Goal: Information Seeking & Learning: Learn about a topic

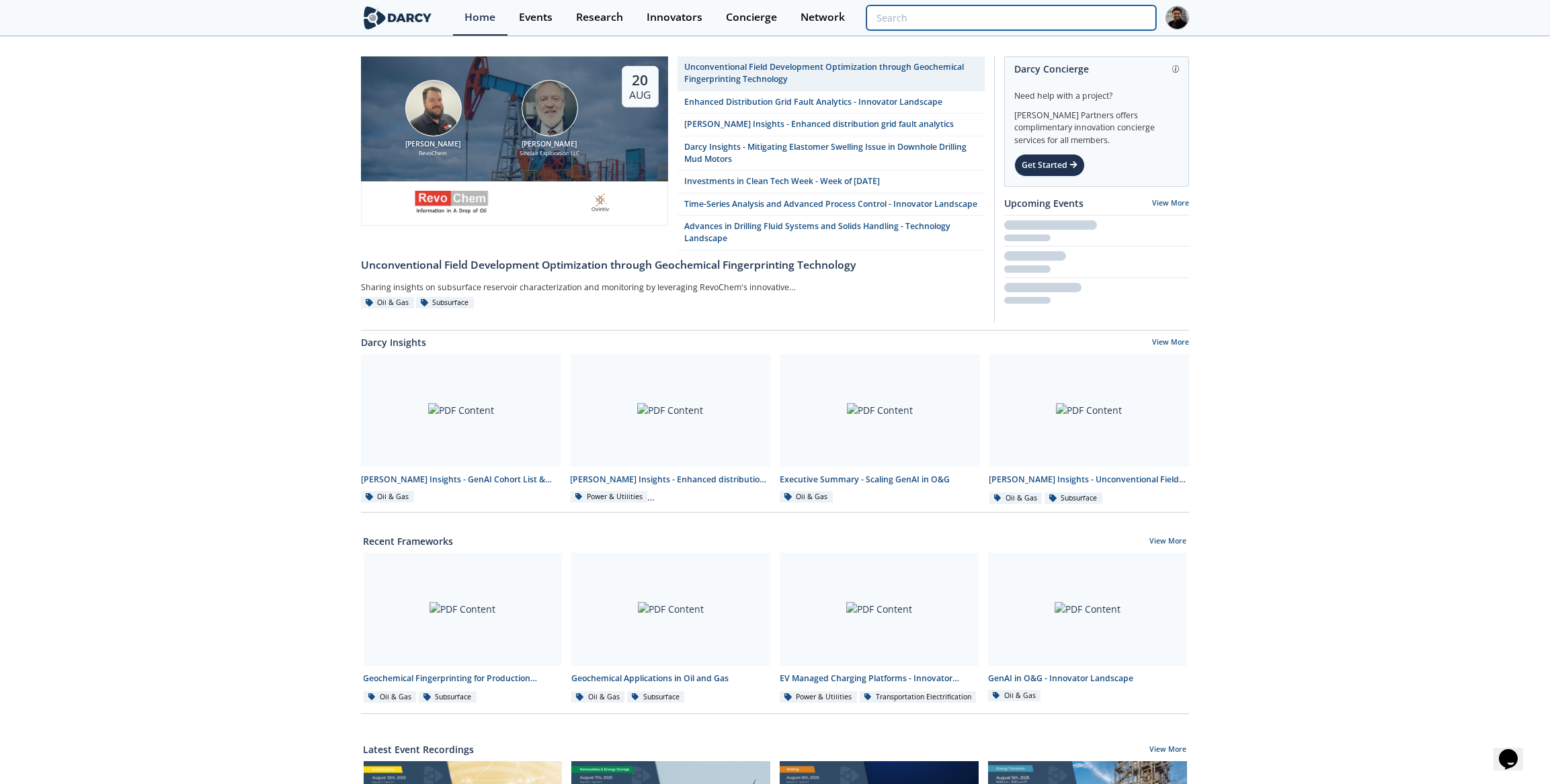
click at [1135, 22] on input "search" at bounding box center [1011, 18] width 290 height 25
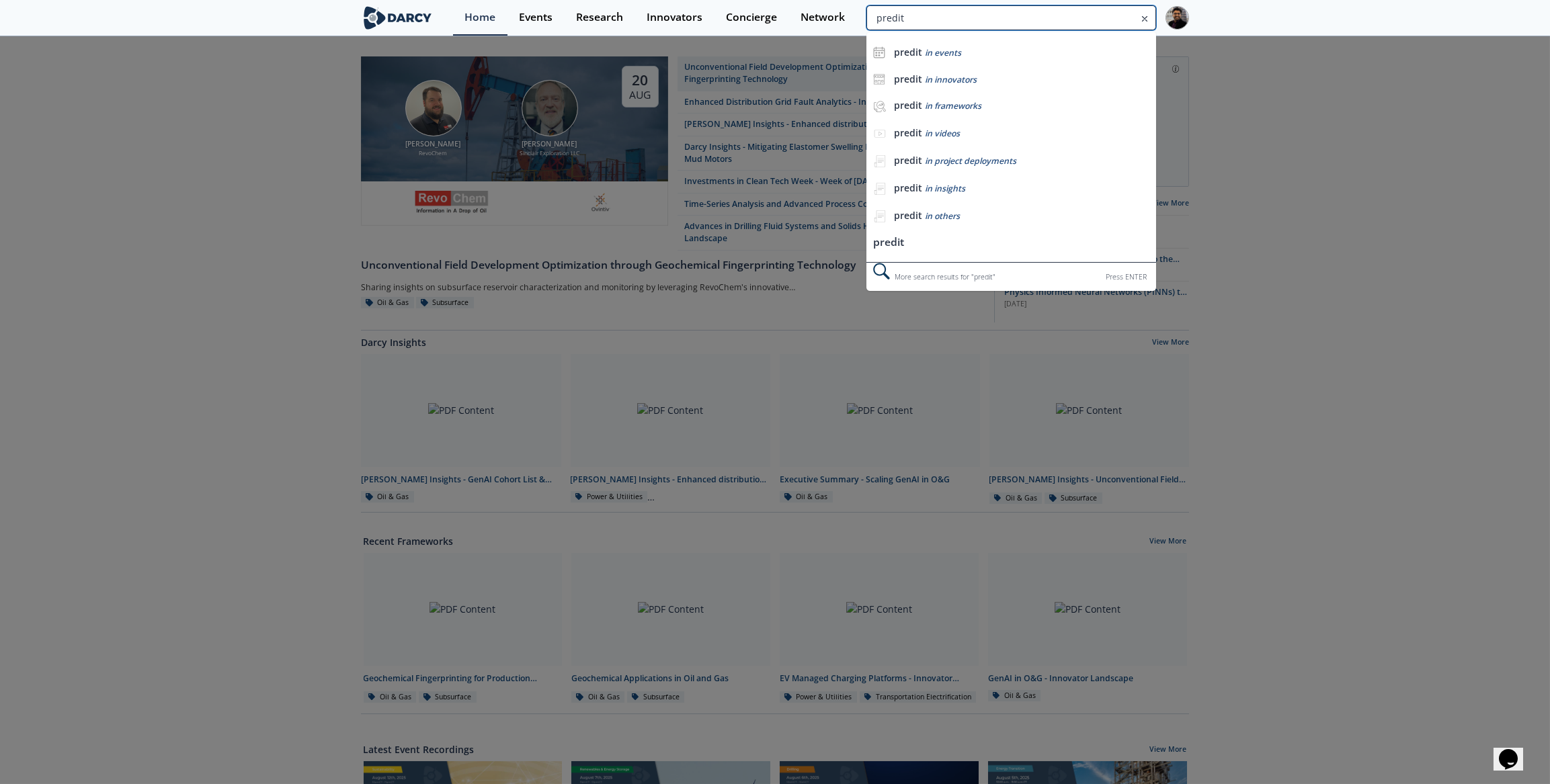
type input "predit"
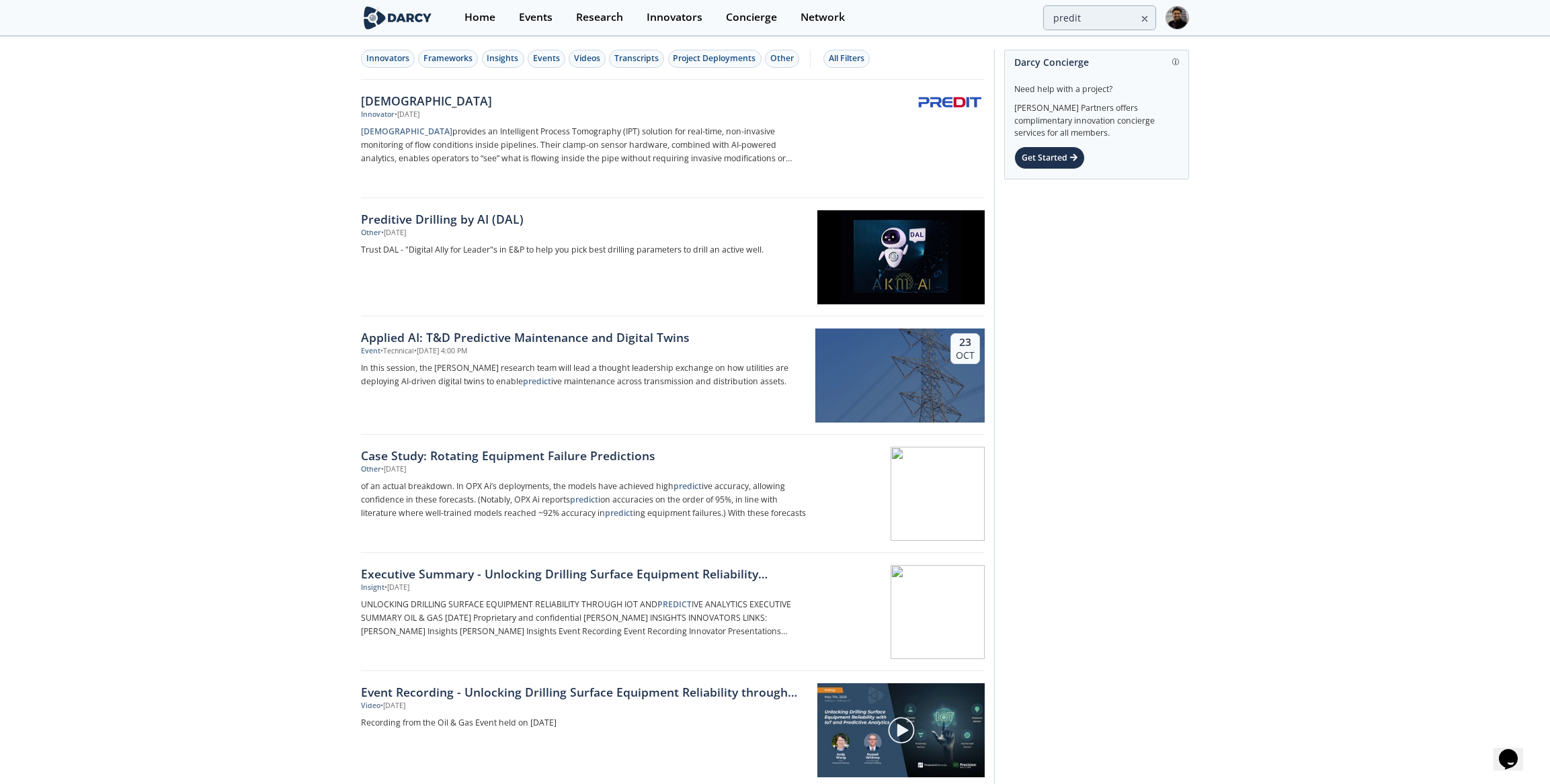
click at [421, 123] on div "[DEMOGRAPHIC_DATA] Innovator • [DATE] PREDIT provides an Intelligent Process To…" at bounding box center [588, 139] width 454 height 94
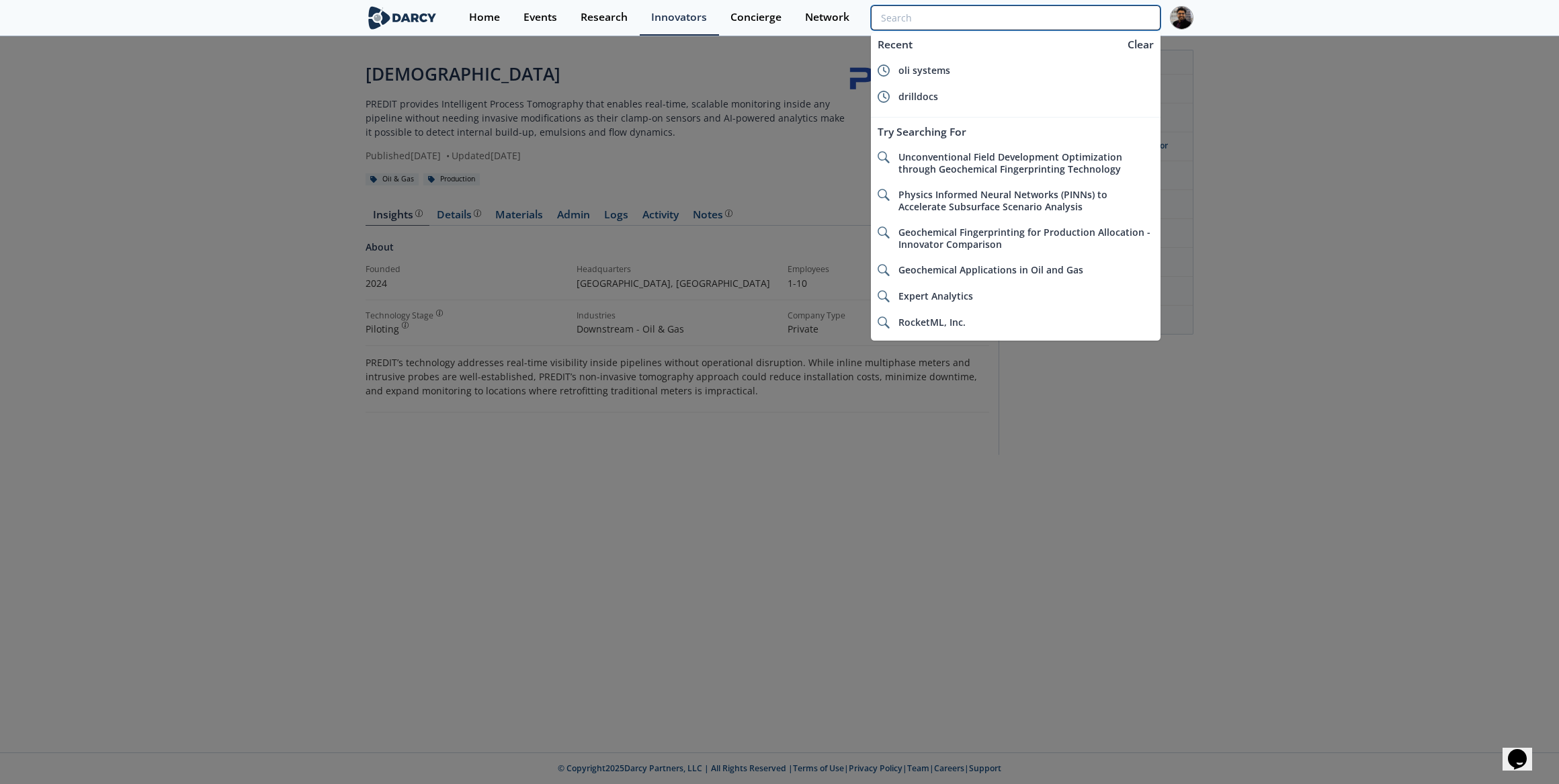
click at [1087, 20] on input "search" at bounding box center [1015, 18] width 289 height 25
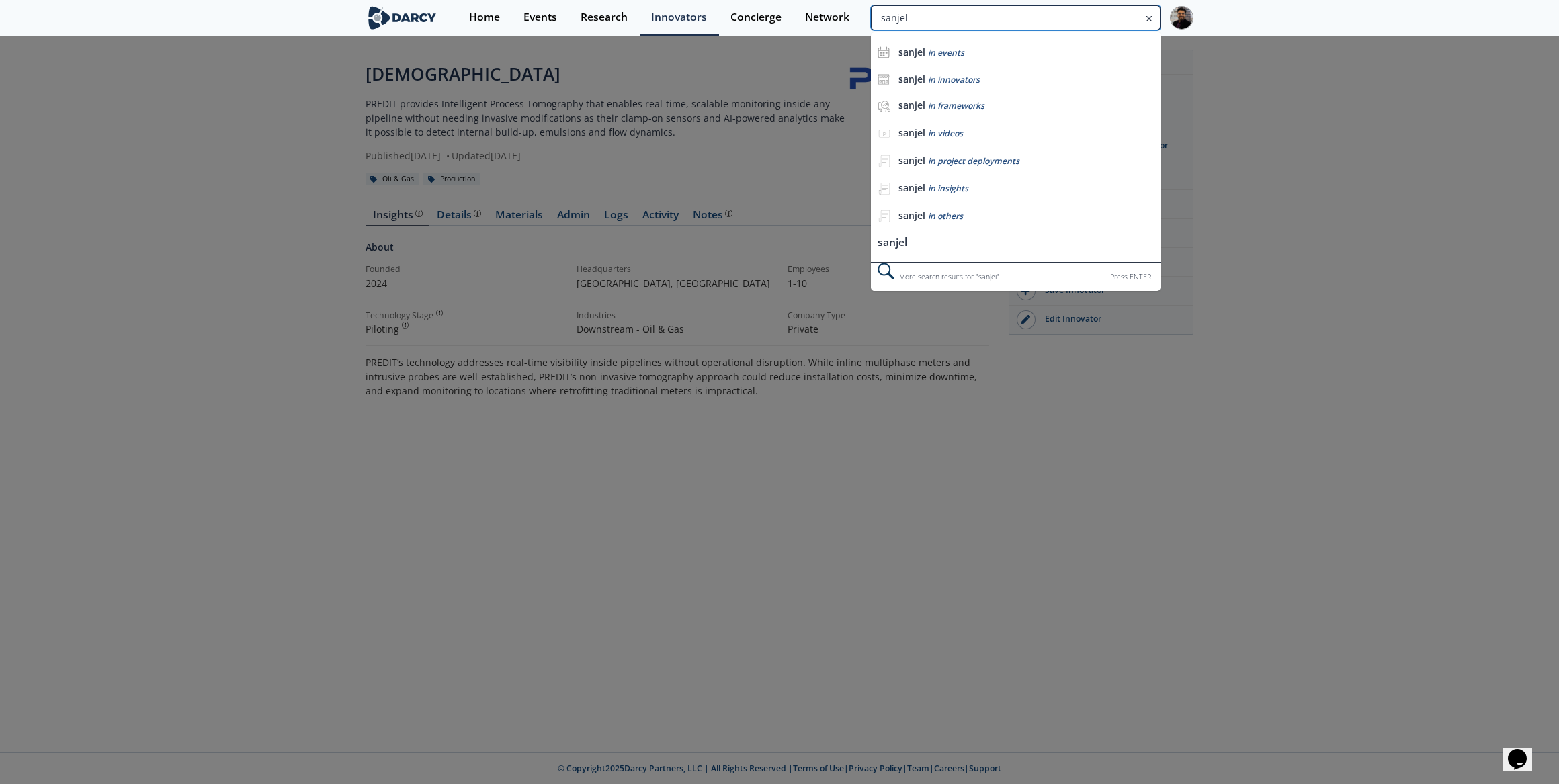
type input "sanjel"
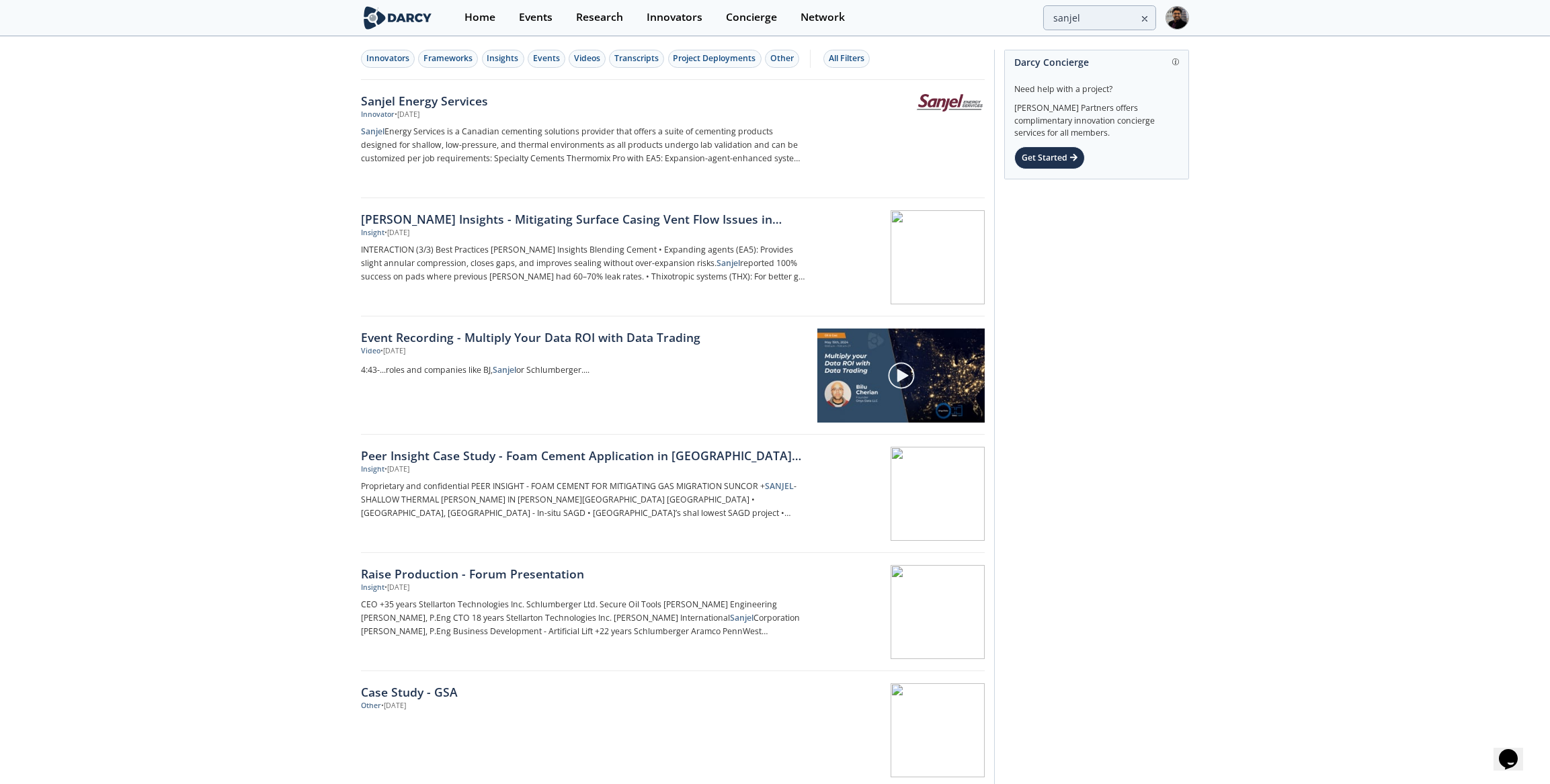
click at [590, 121] on div "Sanjel Energy Services Innovator • [DATE] Sanjel Energy Services is a Canadian …" at bounding box center [588, 139] width 454 height 94
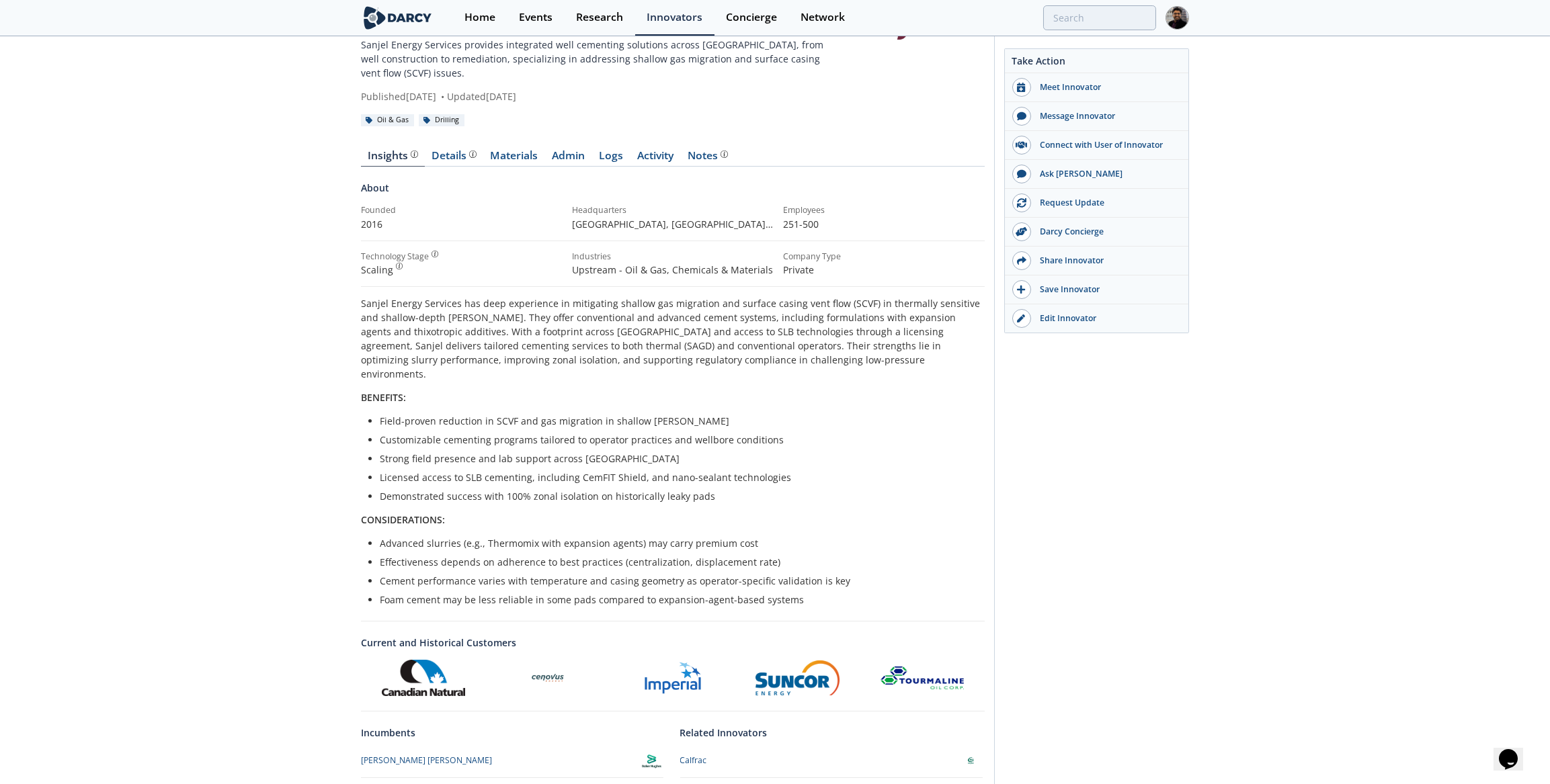
scroll to position [60, 0]
click at [449, 149] on div "Details" at bounding box center [454, 154] width 44 height 11
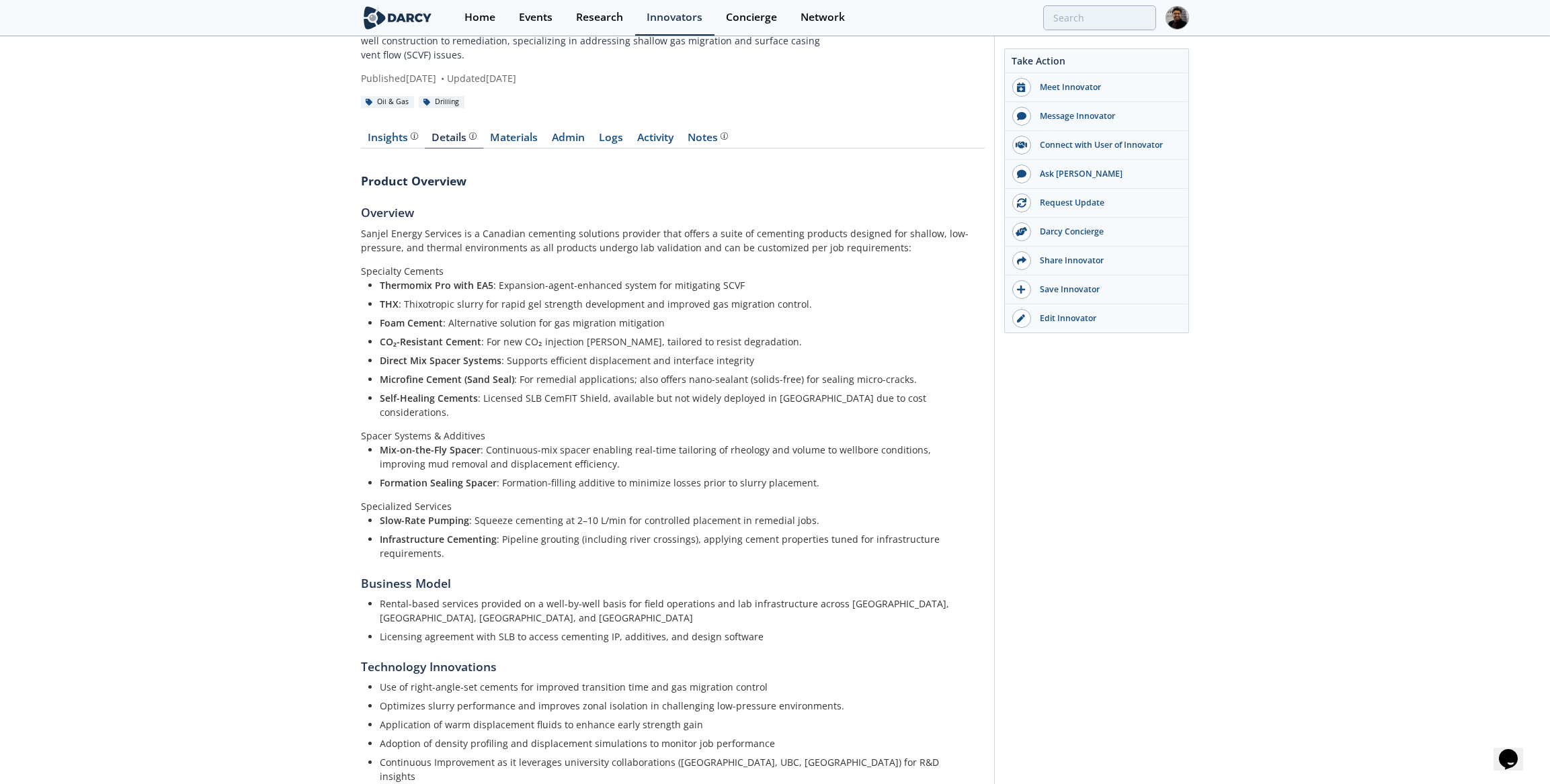
scroll to position [60, 0]
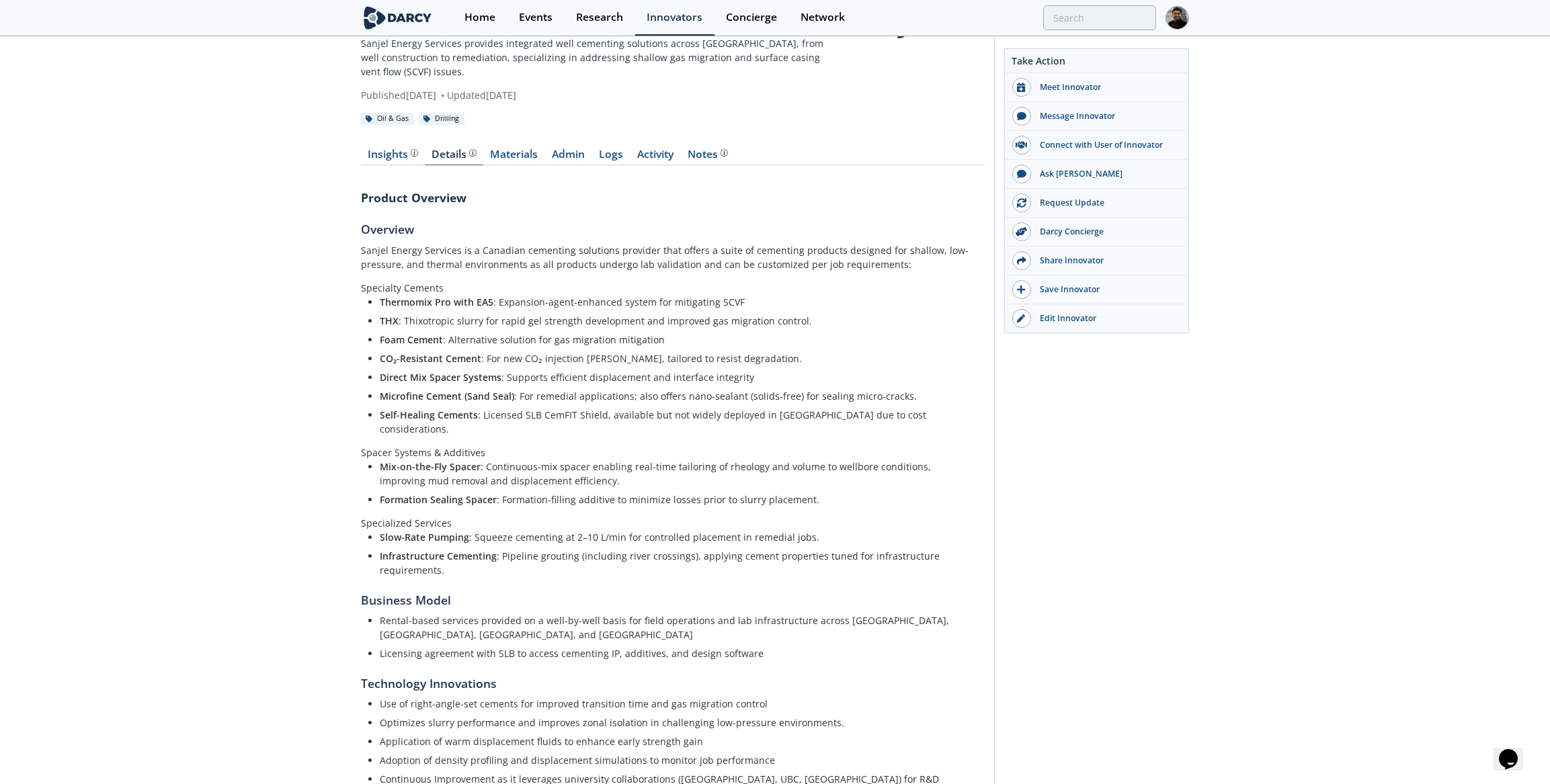
click at [391, 149] on link "Insights The [PERSON_NAME] Research team’s summarized opinion of the innovator,…" at bounding box center [393, 157] width 64 height 16
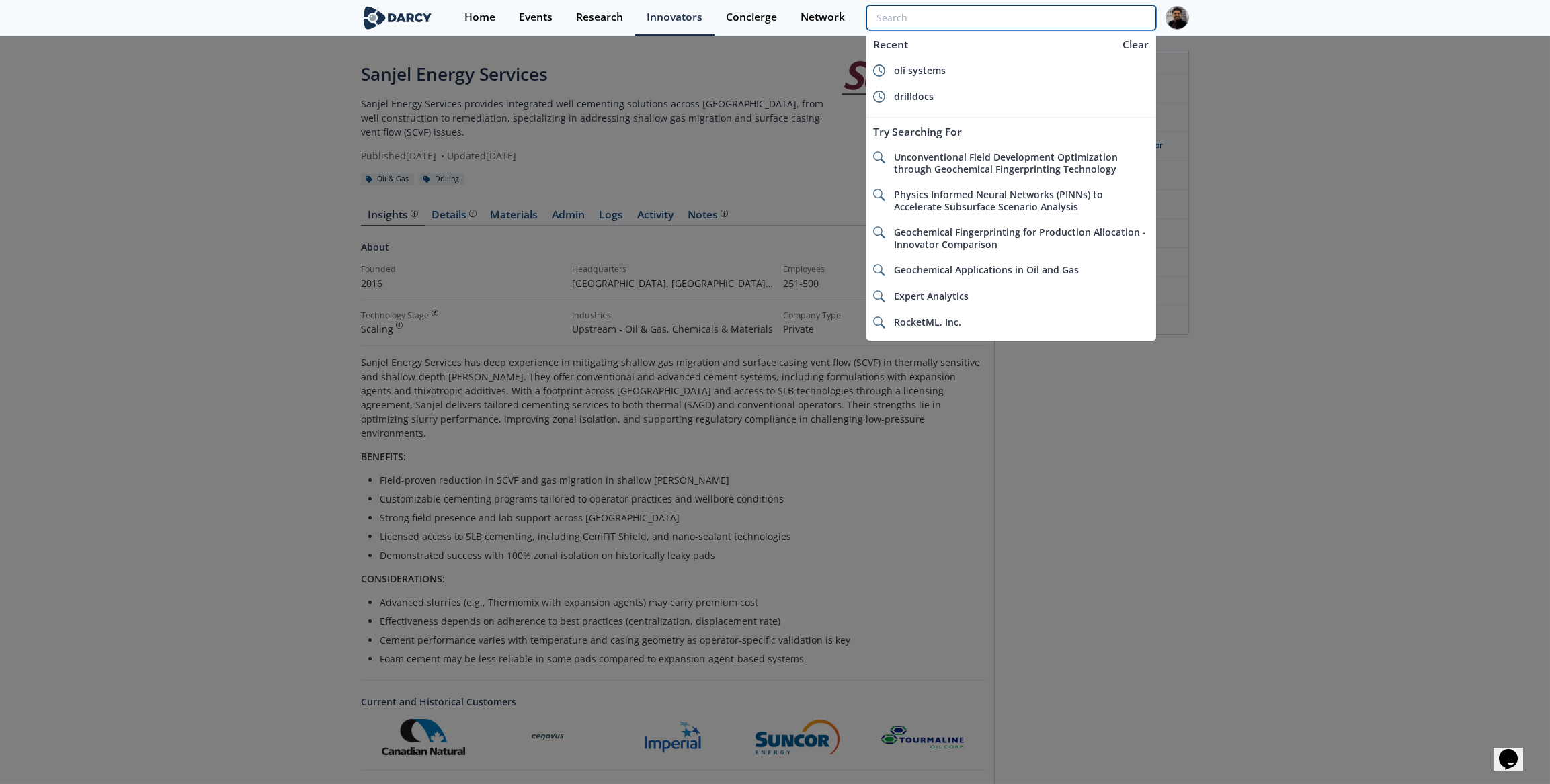
click at [1066, 22] on input "search" at bounding box center [1011, 18] width 290 height 25
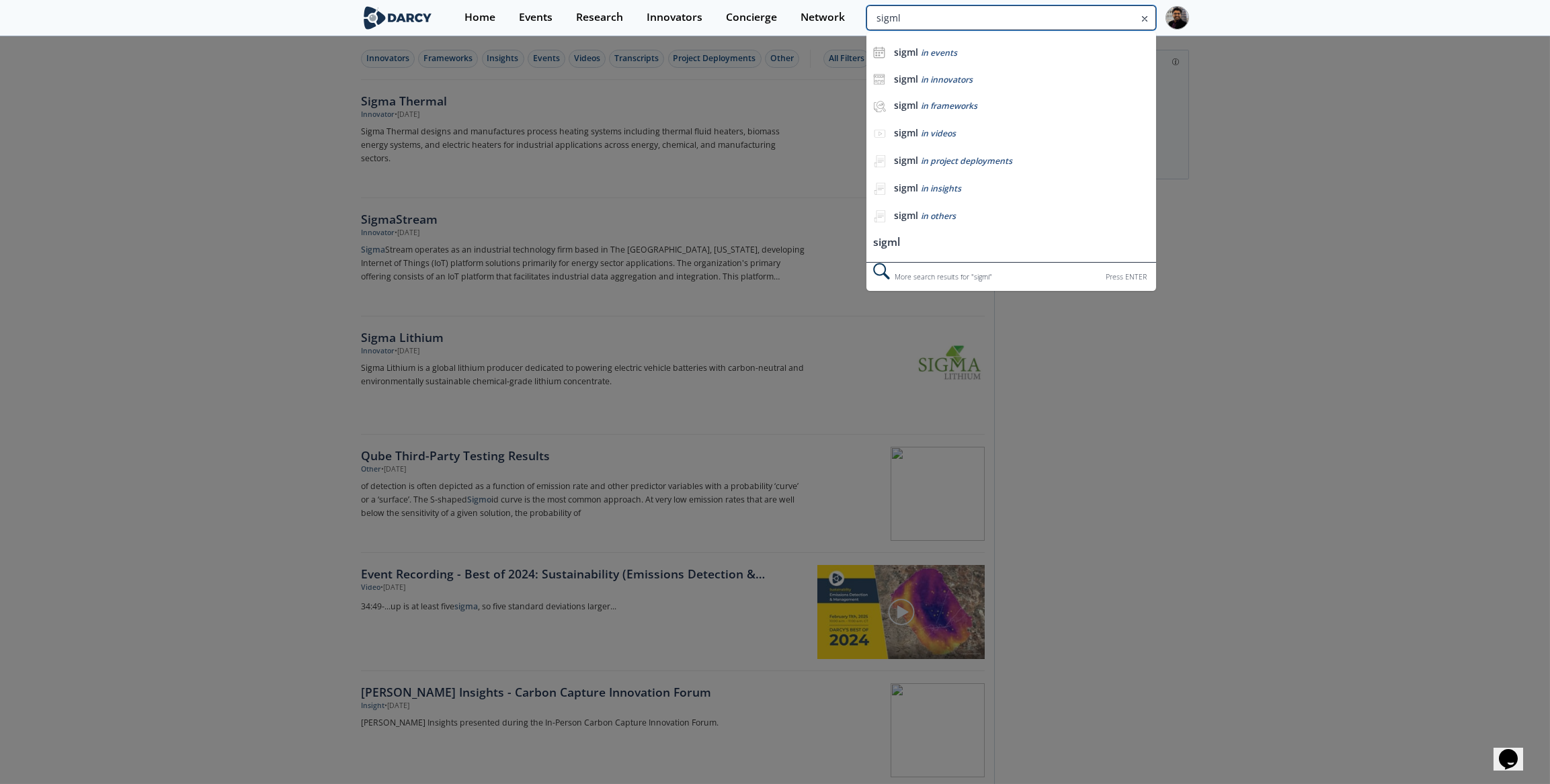
click at [1090, 27] on input "sigml" at bounding box center [1011, 18] width 290 height 25
type input "sigmachine"
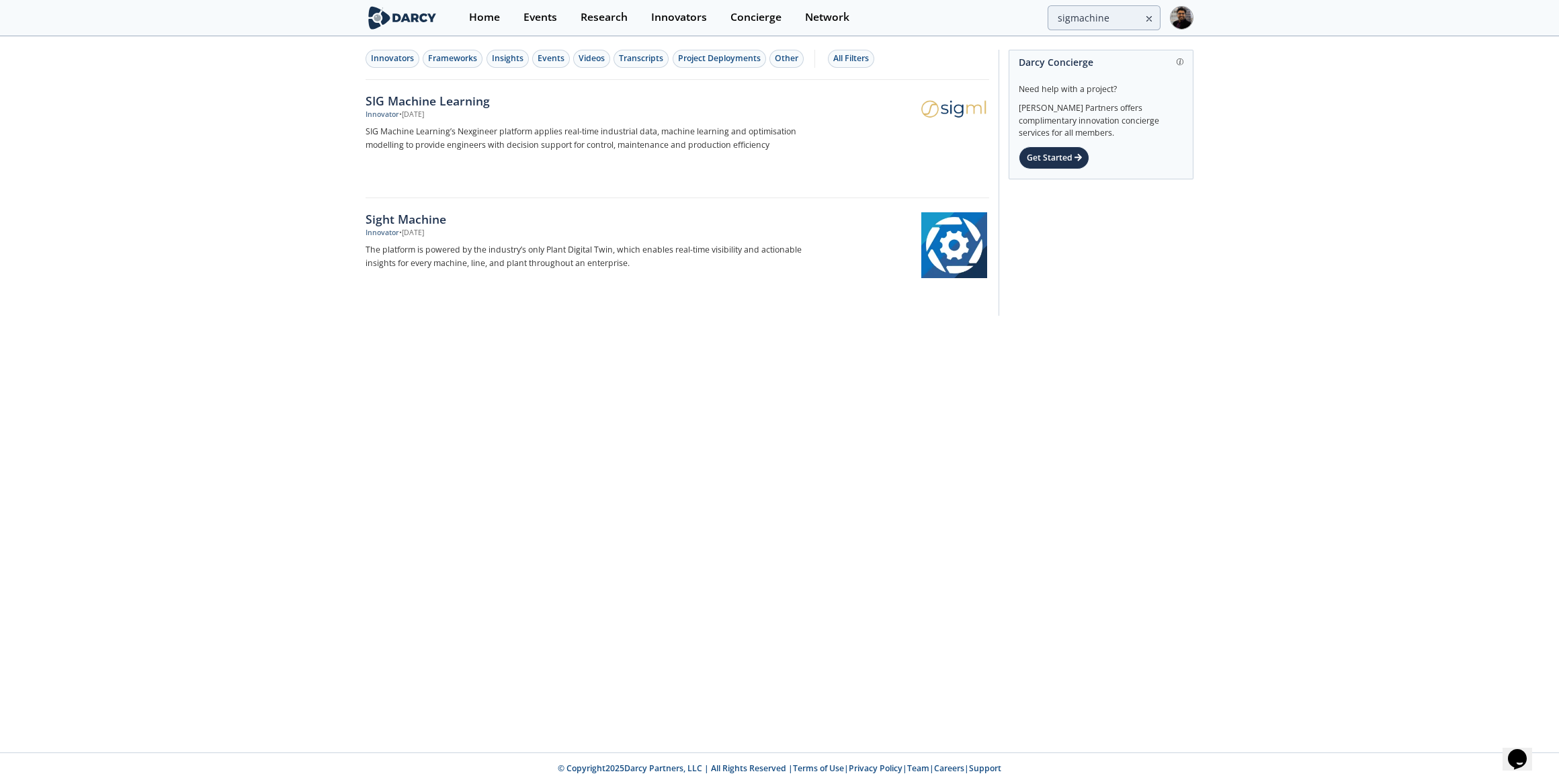
click at [529, 128] on p "SIG Machine Learning’s Nexgineer platform applies real-time industrial data, ma…" at bounding box center [588, 138] width 445 height 27
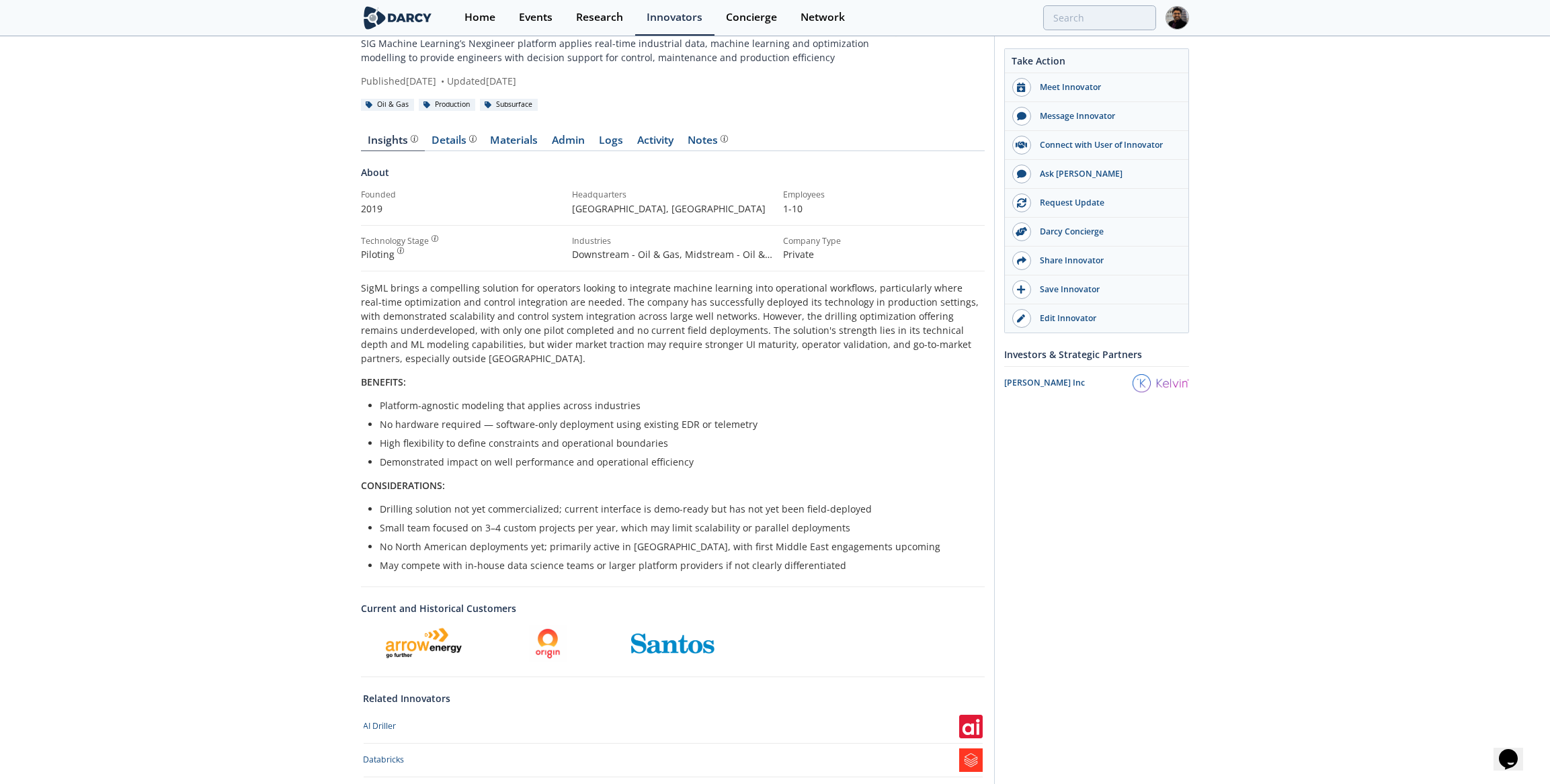
scroll to position [60, 0]
click at [458, 139] on div "Details" at bounding box center [454, 140] width 44 height 11
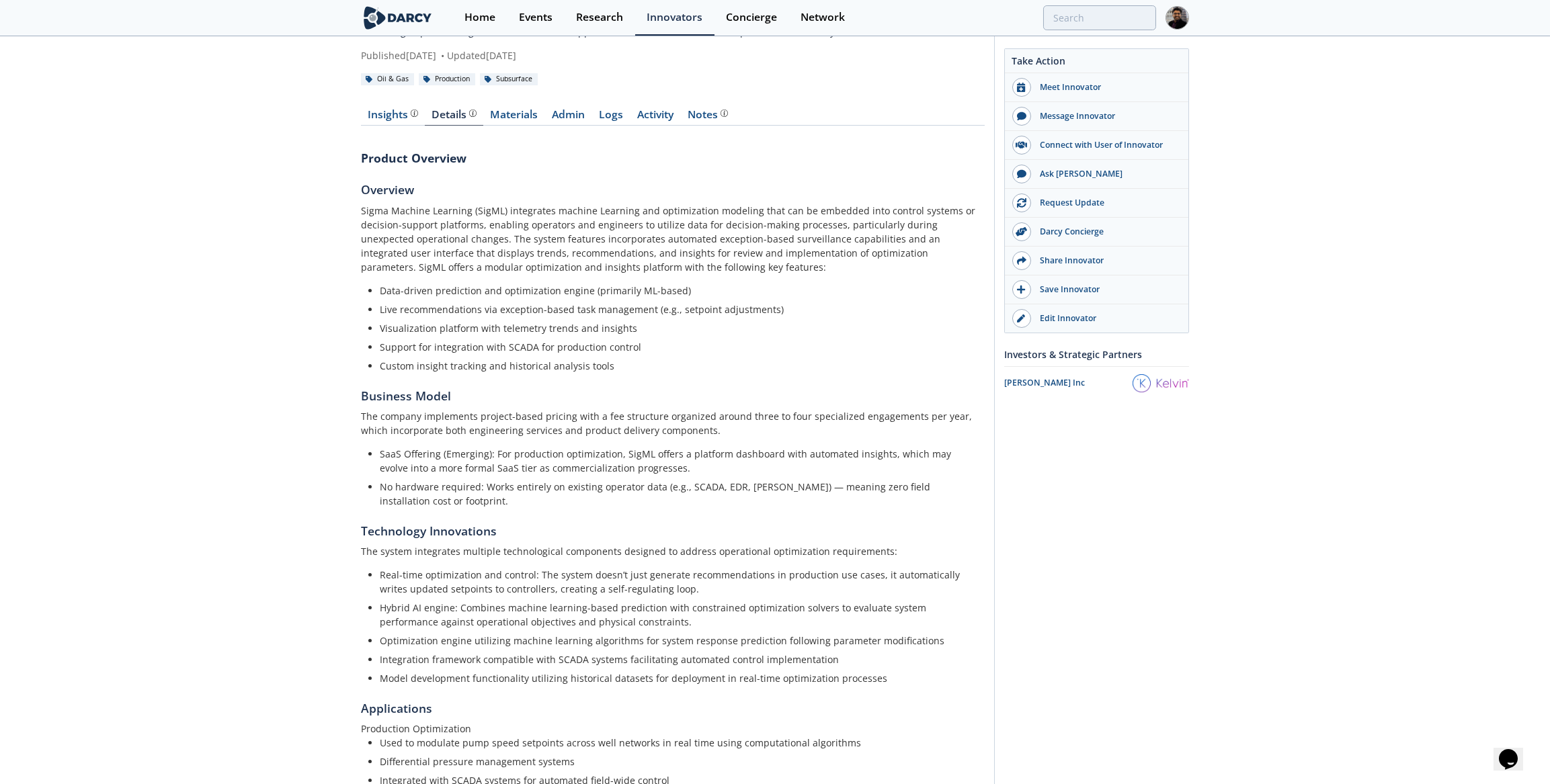
scroll to position [60, 0]
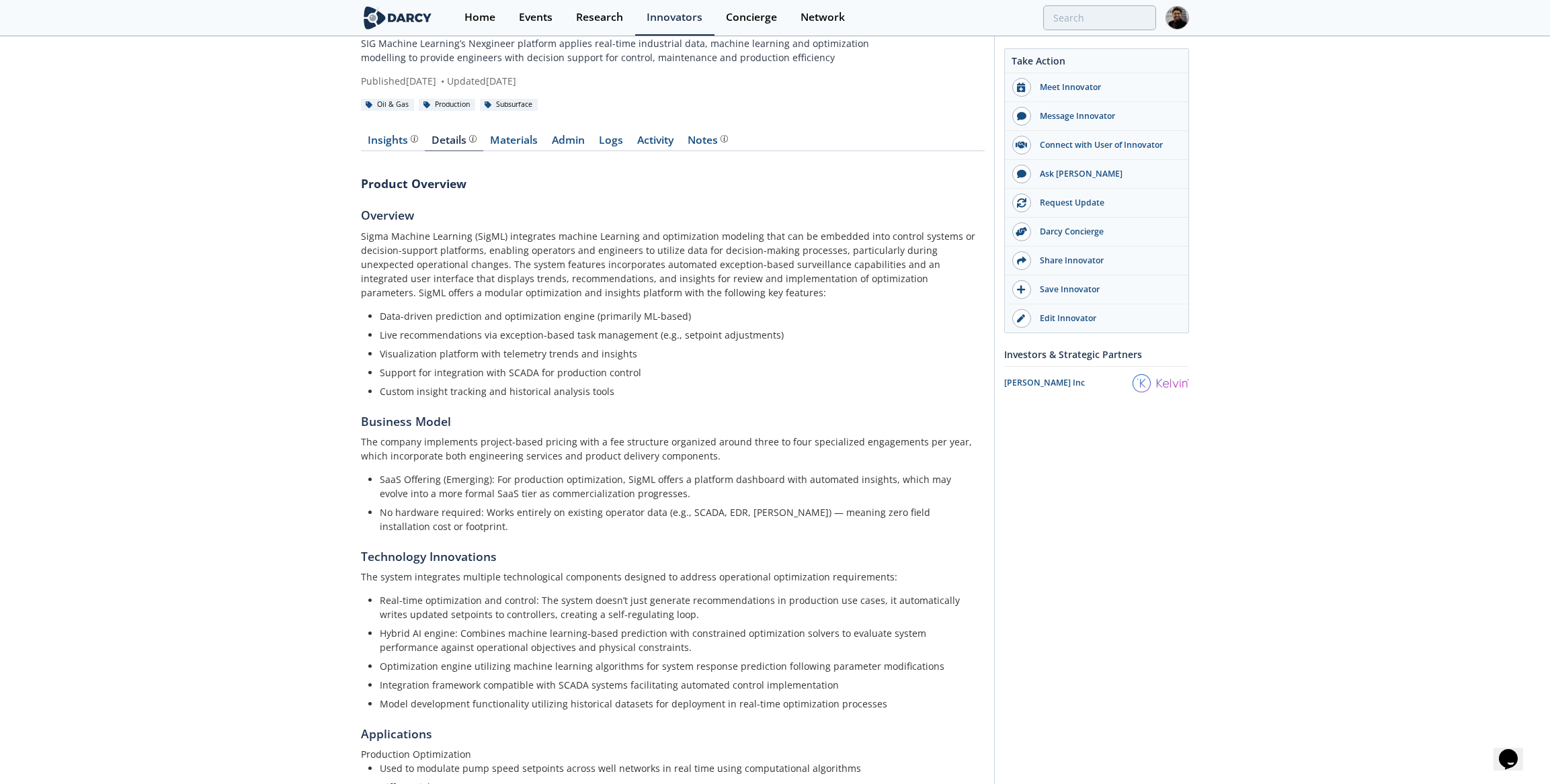
click at [401, 141] on div "Insights" at bounding box center [393, 140] width 50 height 11
